Goal: Information Seeking & Learning: Check status

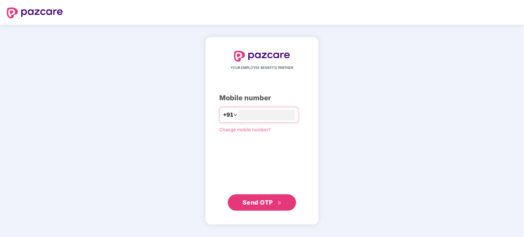
type input "**********"
click at [246, 199] on span "Send OTP" at bounding box center [258, 202] width 30 height 7
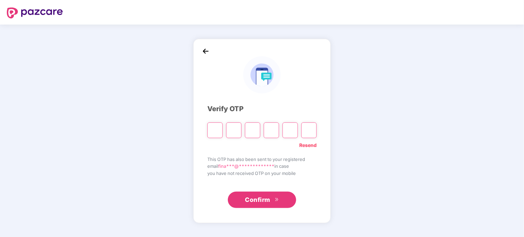
type input "*"
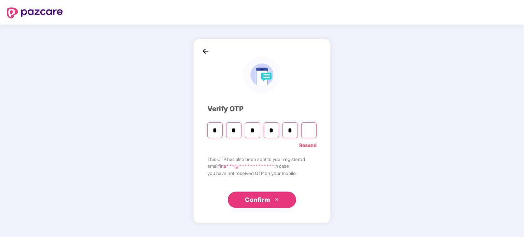
type input "*"
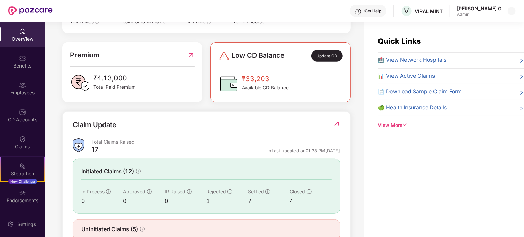
scroll to position [150, 0]
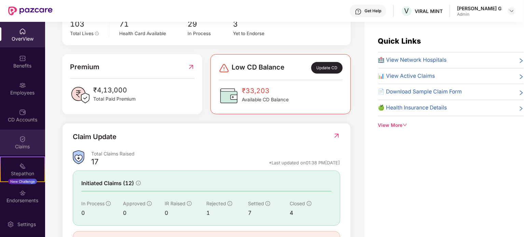
click at [22, 144] on div "Claims" at bounding box center [22, 147] width 45 height 7
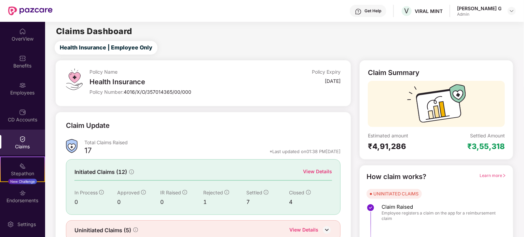
click at [484, 147] on div "₹3,55,318" at bounding box center [486, 147] width 38 height 10
click at [392, 148] on div "₹4,91,286" at bounding box center [402, 147] width 69 height 10
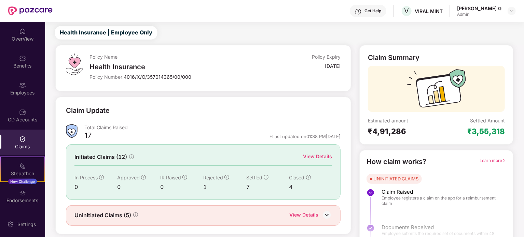
scroll to position [30, 0]
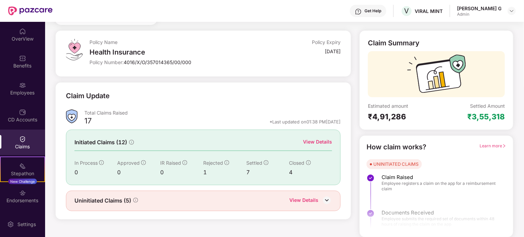
click at [323, 141] on div "View Details" at bounding box center [317, 142] width 29 height 8
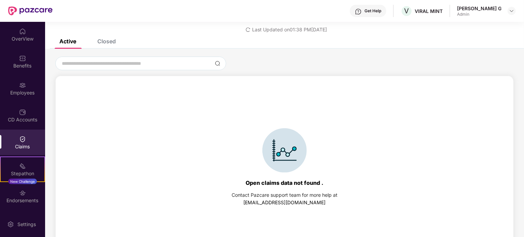
scroll to position [29, 0]
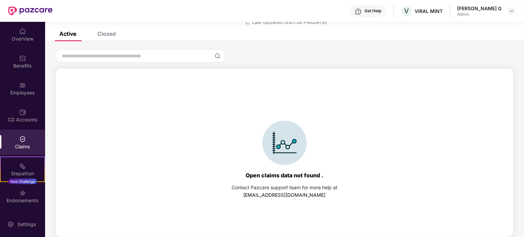
click at [110, 32] on div "Closed" at bounding box center [106, 33] width 18 height 7
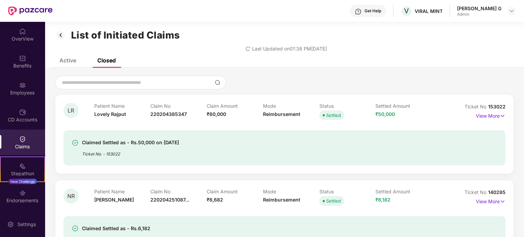
scroll to position [0, 0]
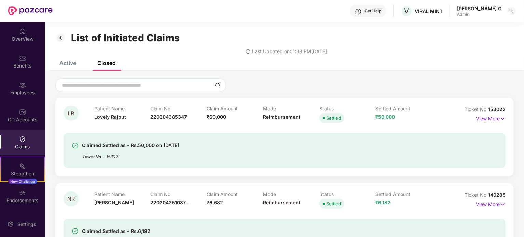
click at [246, 51] on icon "redo" at bounding box center [248, 51] width 5 height 5
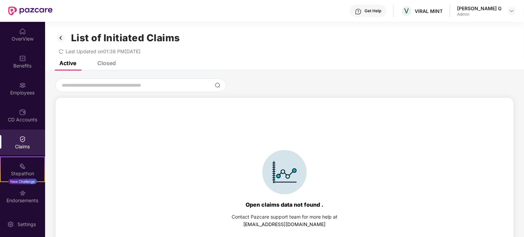
click at [109, 63] on div "Closed" at bounding box center [106, 63] width 18 height 7
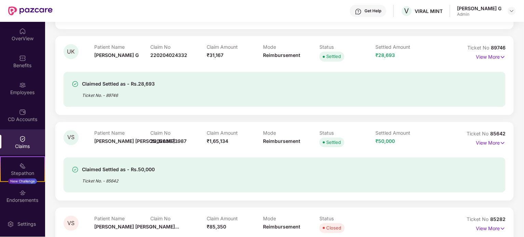
scroll to position [722, 0]
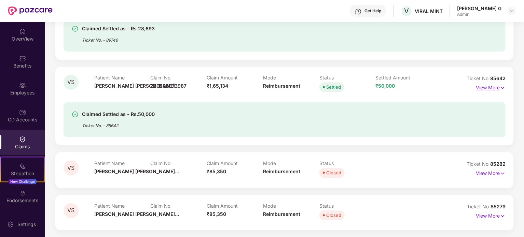
click at [495, 86] on p "View More" at bounding box center [491, 86] width 30 height 9
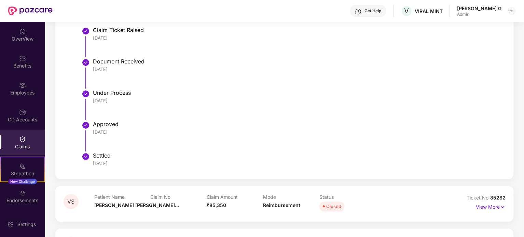
scroll to position [953, 0]
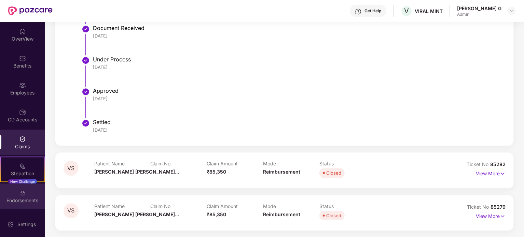
click at [15, 201] on div "Endorsements" at bounding box center [22, 201] width 45 height 7
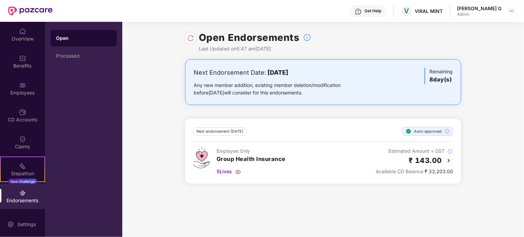
click at [429, 131] on div "Auto-approved" at bounding box center [428, 131] width 50 height 9
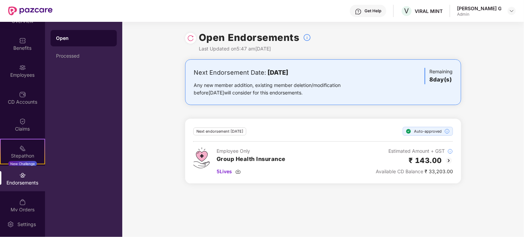
scroll to position [26, 0]
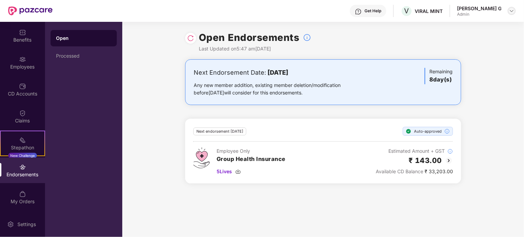
click at [511, 11] on img at bounding box center [511, 10] width 5 height 5
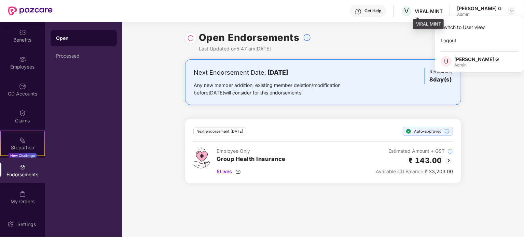
click at [439, 11] on div "VIRAL MINT" at bounding box center [429, 11] width 28 height 6
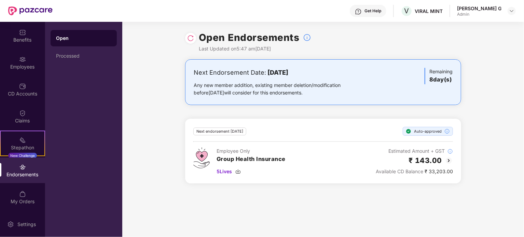
click at [386, 12] on div "Get Help" at bounding box center [368, 11] width 37 height 12
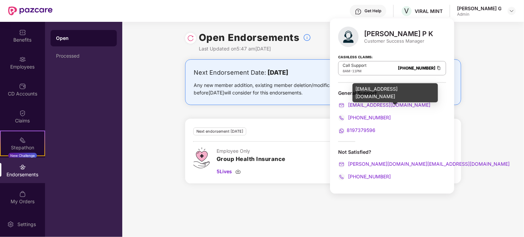
click at [366, 107] on span "[EMAIL_ADDRESS][DOMAIN_NAME]" at bounding box center [389, 105] width 84 height 6
drag, startPoint x: 402, startPoint y: 107, endPoint x: 346, endPoint y: 108, distance: 55.4
click at [346, 108] on div "[EMAIL_ADDRESS][DOMAIN_NAME]" at bounding box center [392, 105] width 108 height 8
copy span "[EMAIL_ADDRESS][DOMAIN_NAME]"
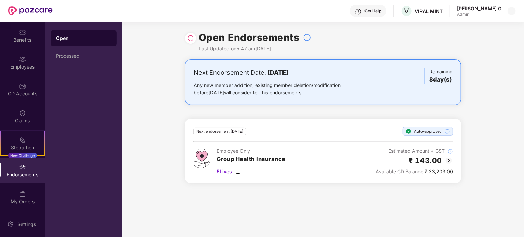
click at [488, 99] on div "Next Endorsement Date: [DATE] Any new member addition, existing member deletion…" at bounding box center [323, 125] width 402 height 133
click at [479, 11] on div "[PERSON_NAME] G" at bounding box center [479, 8] width 44 height 6
click at [510, 10] on img at bounding box center [511, 10] width 5 height 5
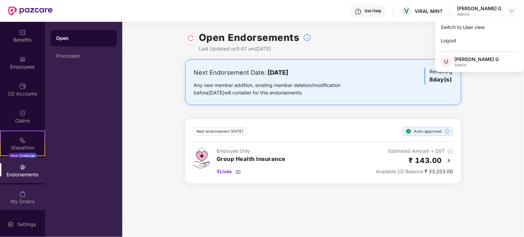
click at [23, 199] on div "My Orders" at bounding box center [22, 202] width 45 height 7
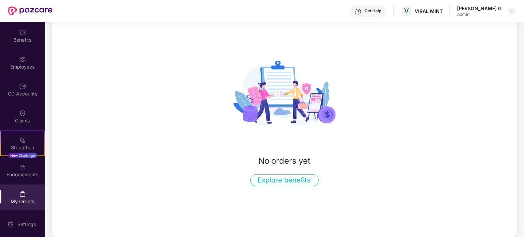
scroll to position [56, 0]
click at [21, 36] on div "Benefits" at bounding box center [22, 36] width 45 height 26
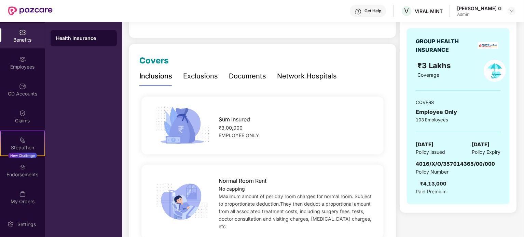
scroll to position [68, 0]
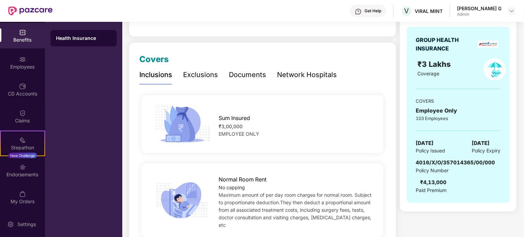
click at [235, 75] on div "Documents" at bounding box center [247, 75] width 37 height 11
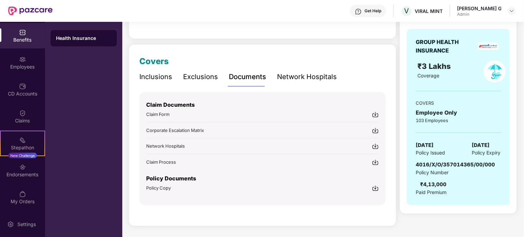
scroll to position [65, 0]
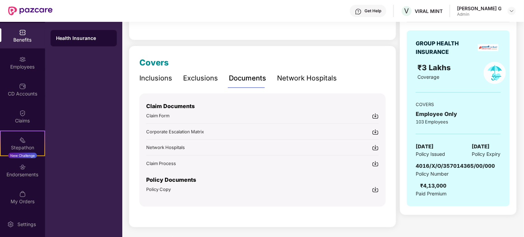
click at [375, 190] on img at bounding box center [375, 190] width 7 height 7
click at [153, 76] on div "Inclusions" at bounding box center [155, 78] width 33 height 11
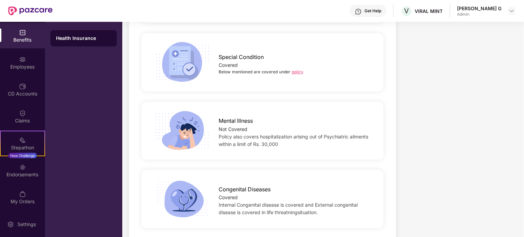
scroll to position [1069, 0]
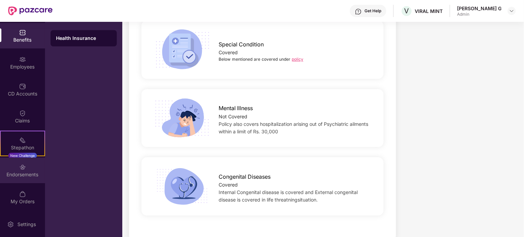
click at [32, 172] on div "Endorsements" at bounding box center [22, 175] width 45 height 7
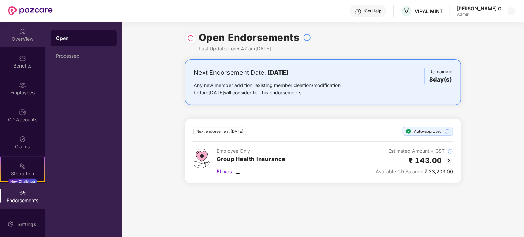
click at [24, 38] on div "OverView" at bounding box center [22, 39] width 45 height 7
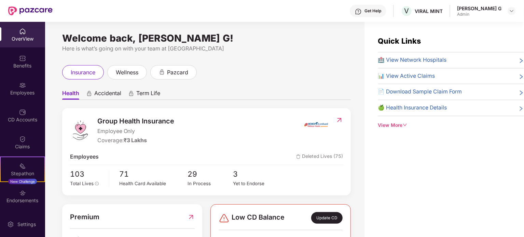
click at [402, 126] on div "View More" at bounding box center [451, 126] width 146 height 8
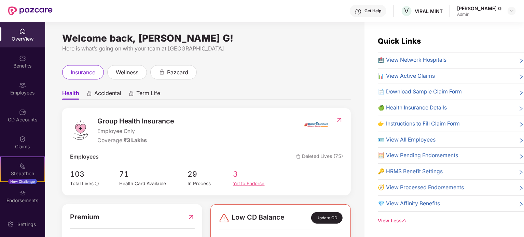
scroll to position [34, 0]
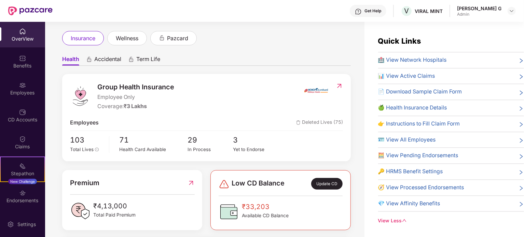
click at [341, 84] on img at bounding box center [339, 86] width 7 height 7
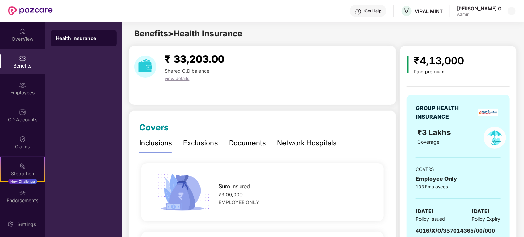
click at [256, 144] on div "Documents" at bounding box center [247, 143] width 37 height 11
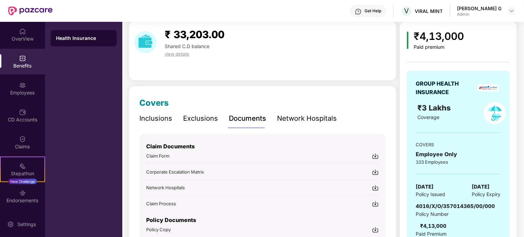
scroll to position [65, 0]
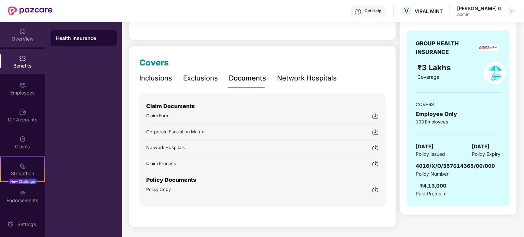
click at [21, 35] on div "OverView" at bounding box center [22, 35] width 45 height 26
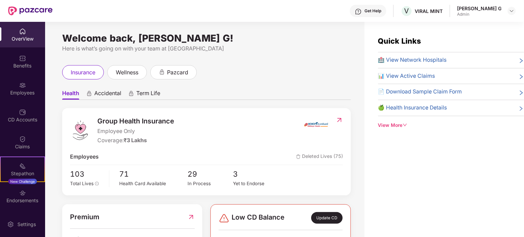
click at [396, 125] on div "View More" at bounding box center [451, 126] width 146 height 8
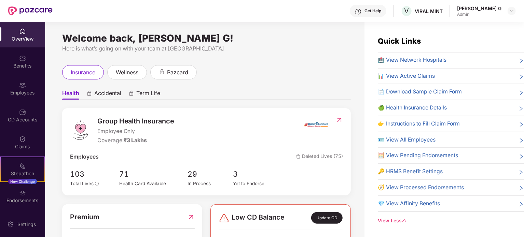
click at [431, 77] on span "📊 View Active Claims" at bounding box center [406, 76] width 57 height 9
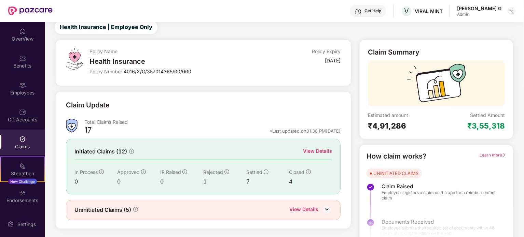
scroll to position [30, 0]
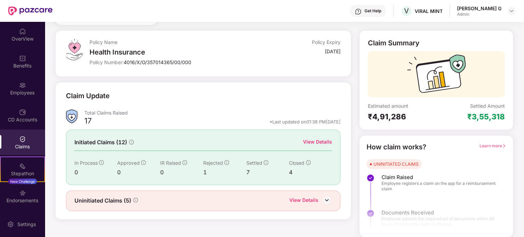
drag, startPoint x: 477, startPoint y: 119, endPoint x: 404, endPoint y: 108, distance: 73.5
click at [473, 118] on div "₹3,55,318" at bounding box center [486, 117] width 38 height 10
click at [370, 113] on div "₹4,91,286" at bounding box center [402, 117] width 69 height 10
click at [23, 39] on div "OverView" at bounding box center [22, 39] width 45 height 7
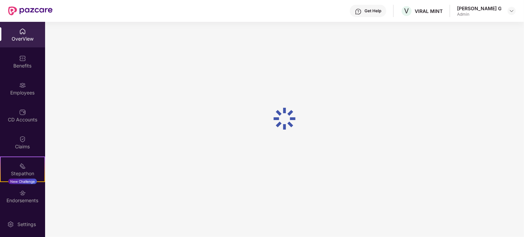
scroll to position [22, 0]
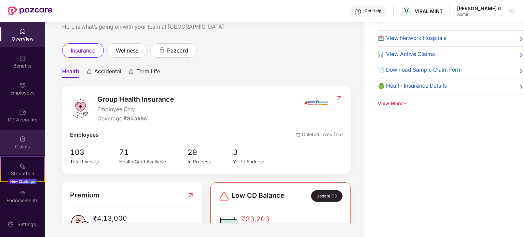
click at [27, 149] on div "Claims" at bounding box center [22, 147] width 45 height 7
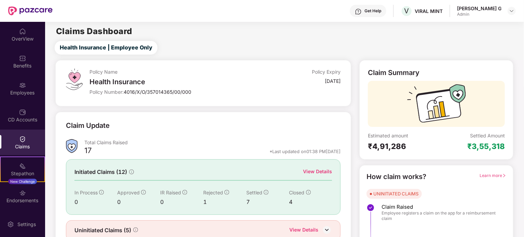
scroll to position [30, 0]
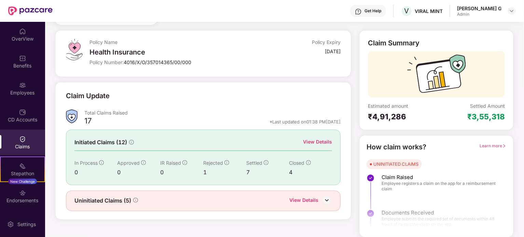
click at [321, 142] on div "View Details" at bounding box center [317, 142] width 29 height 8
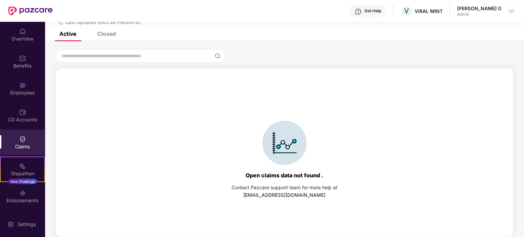
scroll to position [29, 0]
click at [103, 34] on div "Closed" at bounding box center [106, 33] width 18 height 7
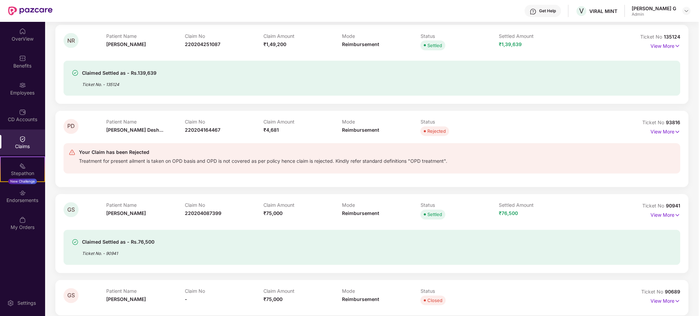
scroll to position [273, 0]
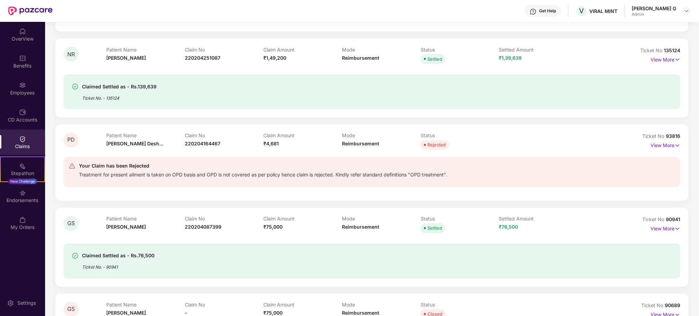
click at [524, 237] on div "LR Patient Name Lovely Rajput Claim No 220204385347 Claim Amount ₹60,000 Mode R…" at bounding box center [372, 238] width 654 height 867
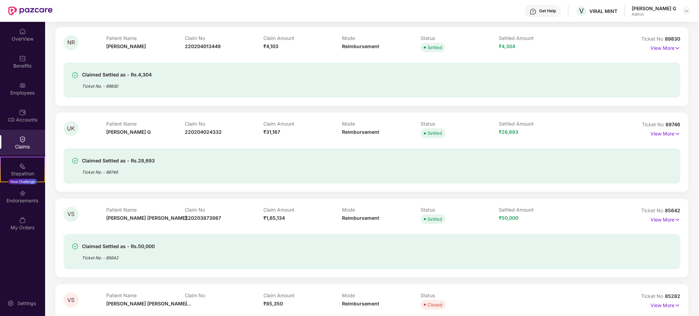
scroll to position [636, 0]
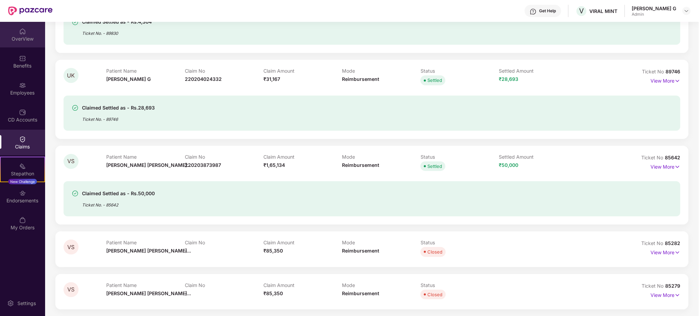
click at [22, 37] on div "OverView" at bounding box center [22, 39] width 45 height 7
